Goal: Information Seeking & Learning: Learn about a topic

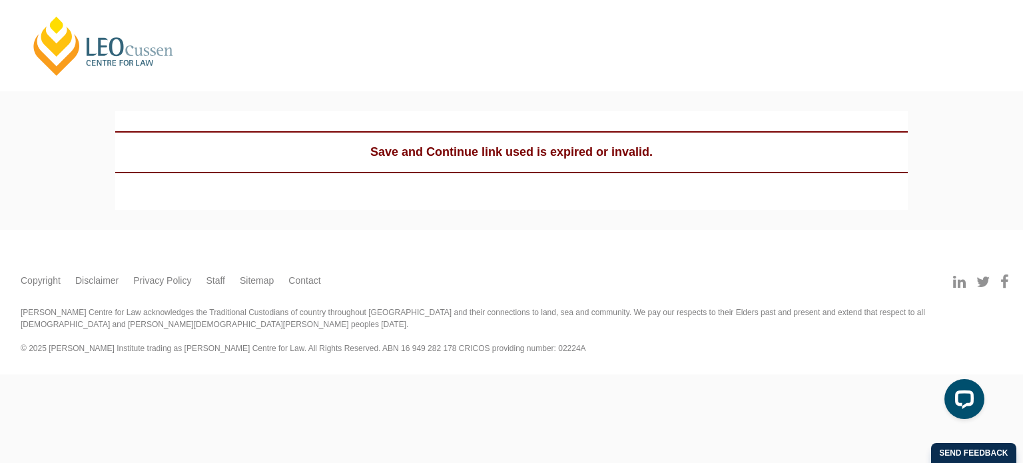
click at [59, 42] on link "[PERSON_NAME] Centre for Law" at bounding box center [103, 46] width 147 height 63
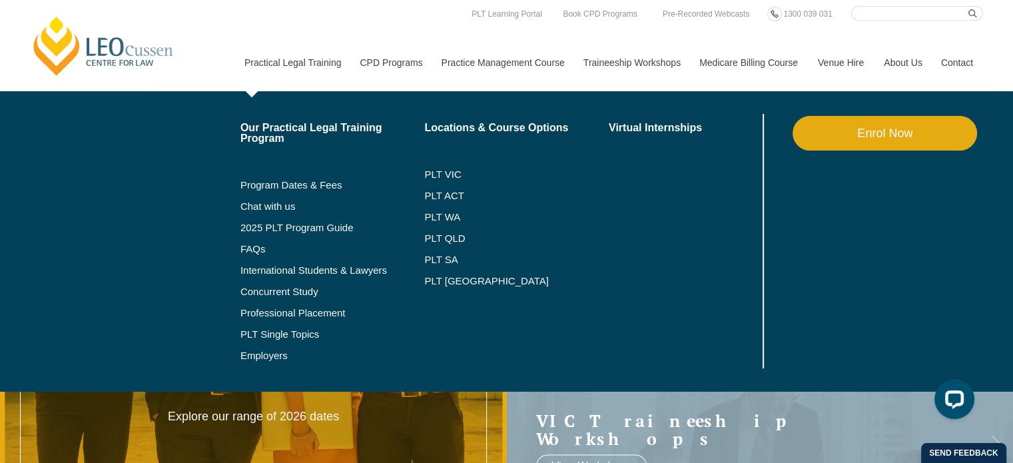
click at [266, 63] on link "Practical Legal Training" at bounding box center [292, 62] width 116 height 57
